Goal: Task Accomplishment & Management: Manage account settings

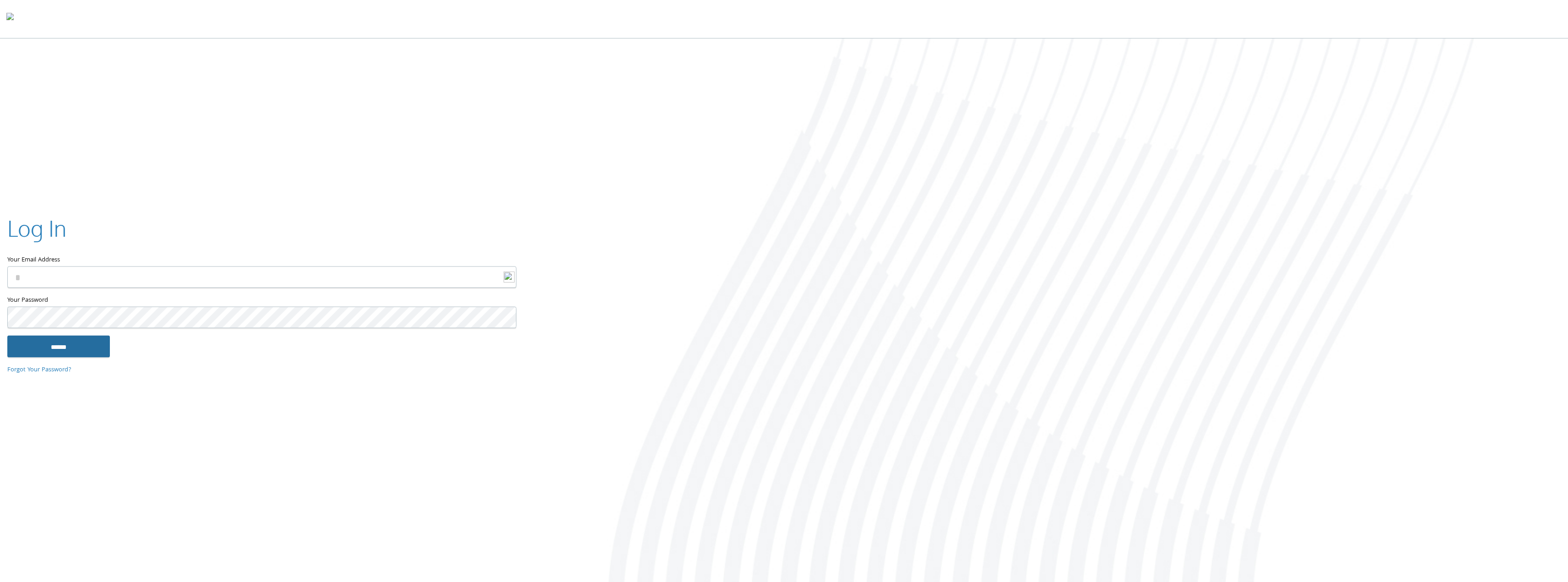
type input "**********"
click at [83, 350] on input "******" at bounding box center [58, 346] width 102 height 22
type input "**********"
click at [32, 347] on input "******" at bounding box center [58, 346] width 102 height 22
